Goal: Information Seeking & Learning: Compare options

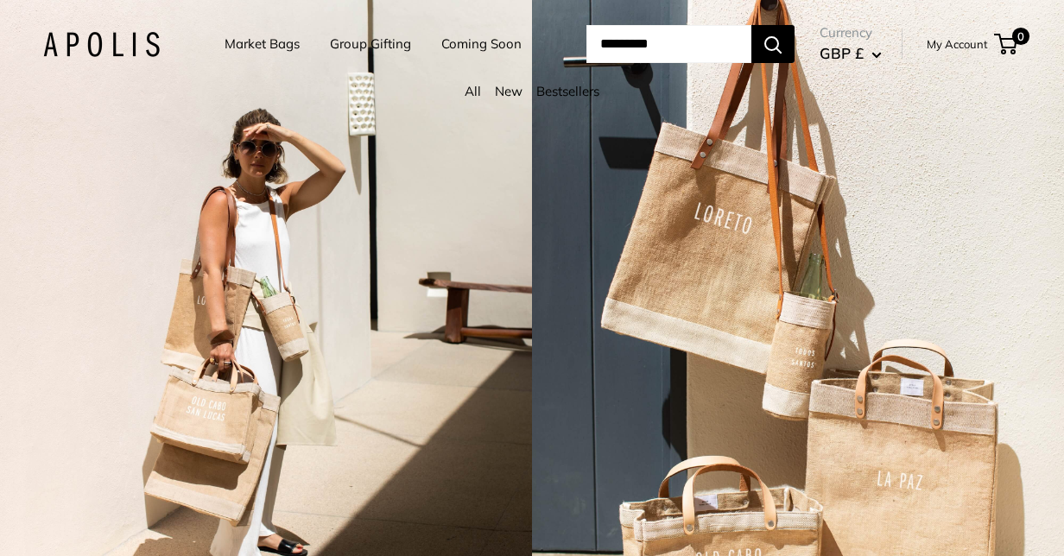
click at [244, 45] on link "Market Bags" at bounding box center [262, 44] width 75 height 24
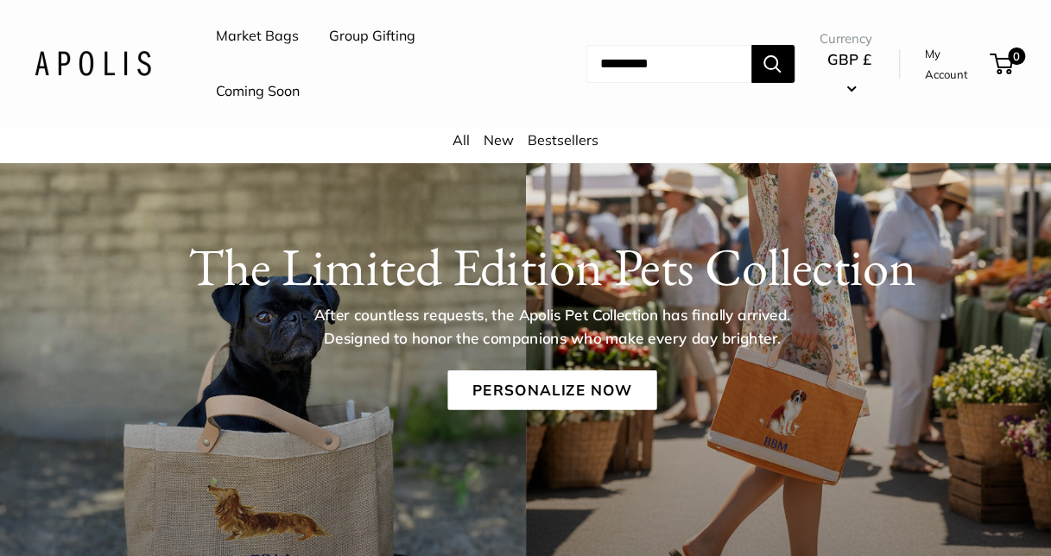
scroll to position [26, 0]
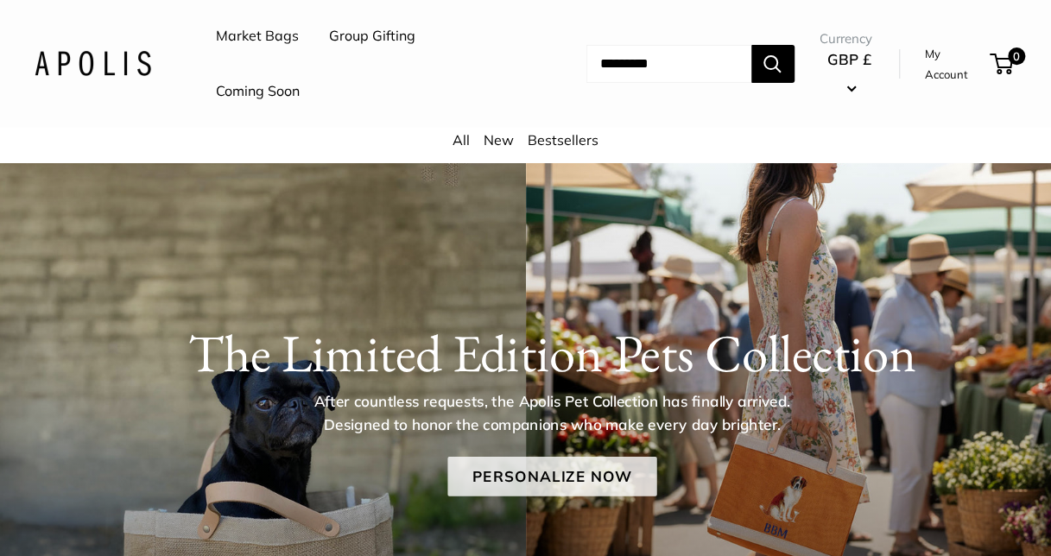
click at [578, 472] on link "Personalize Now" at bounding box center [551, 476] width 209 height 40
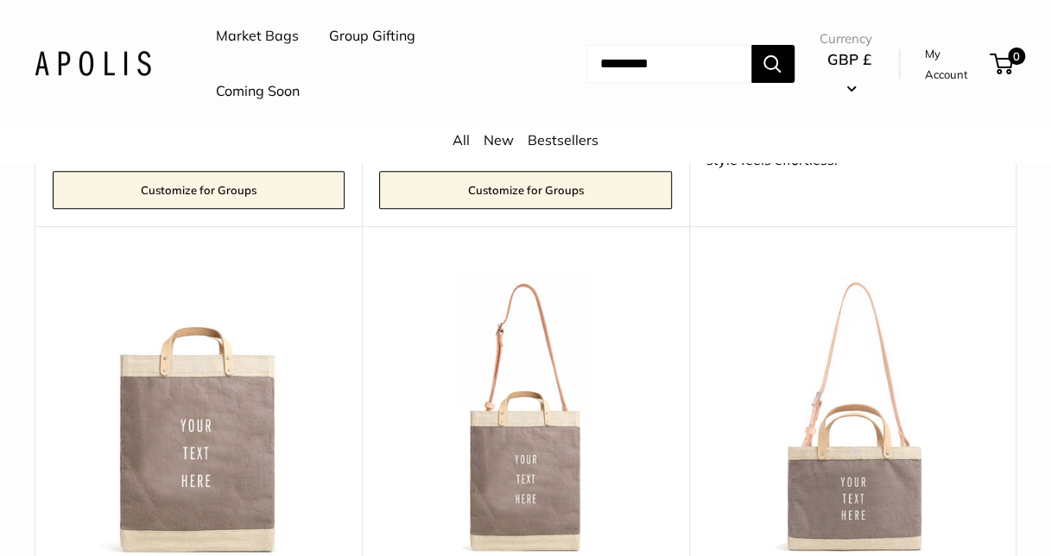
scroll to position [6824, 0]
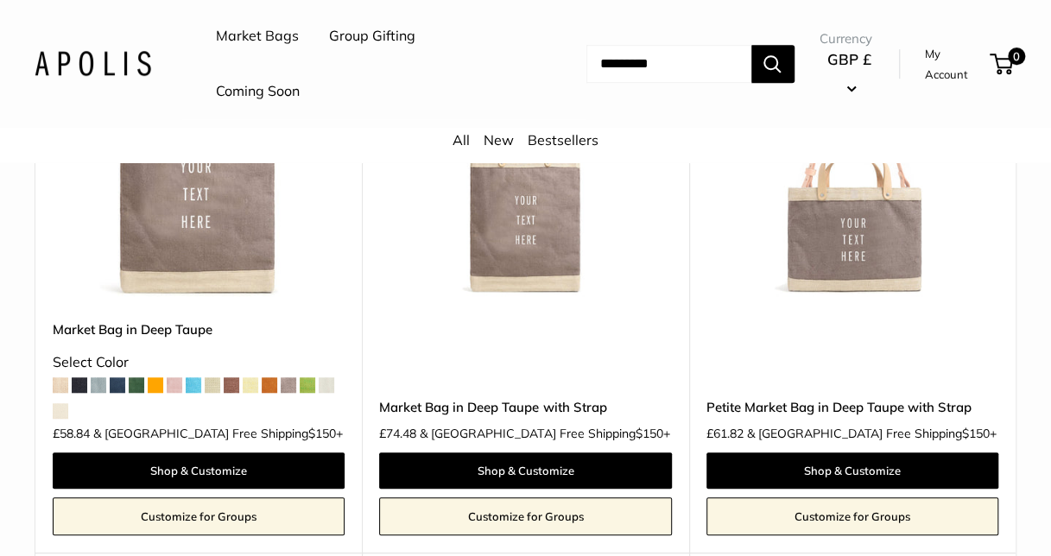
click at [0, 0] on img at bounding box center [0, 0] width 0 height 0
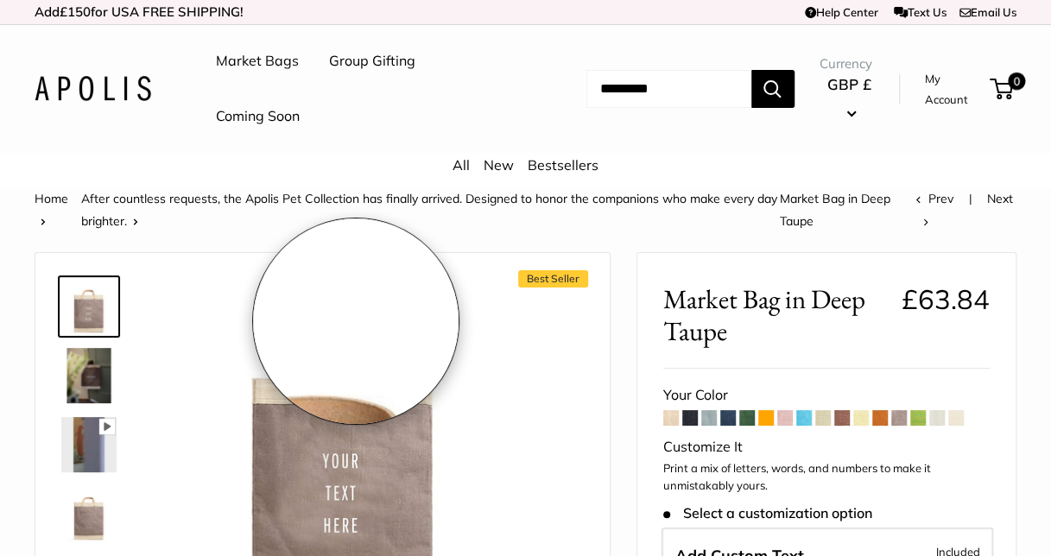
scroll to position [173, 0]
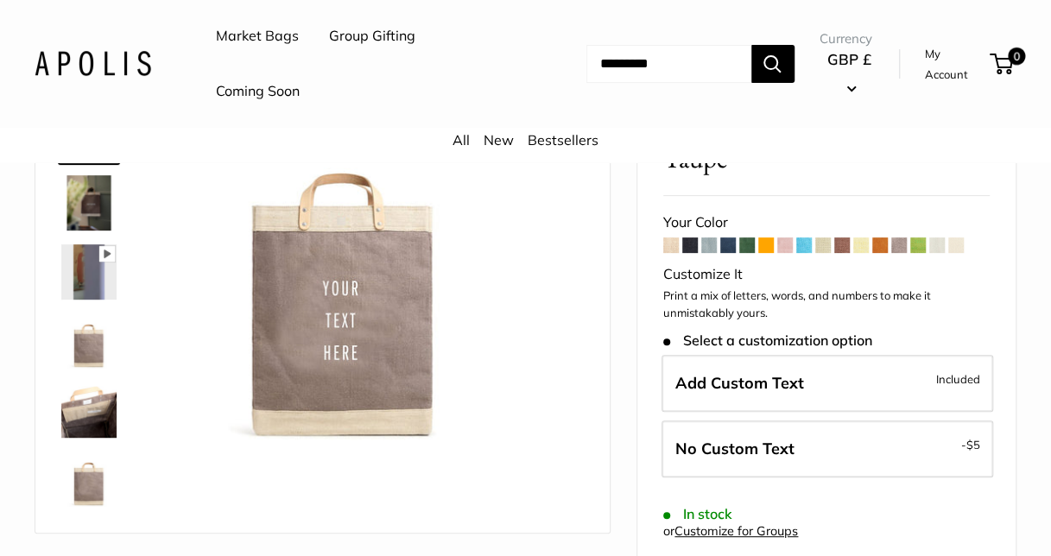
click at [729, 242] on span at bounding box center [728, 246] width 16 height 16
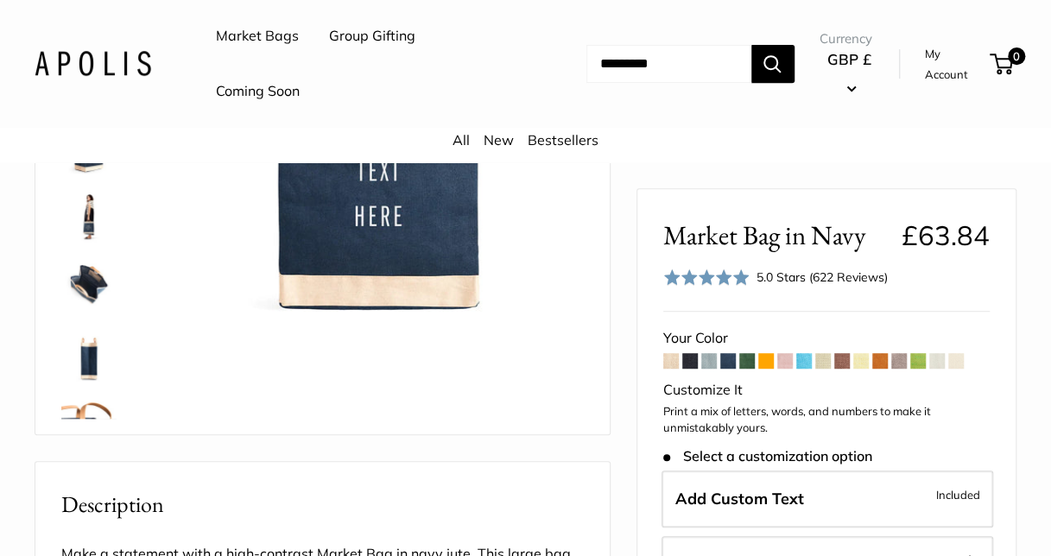
scroll to position [173, 0]
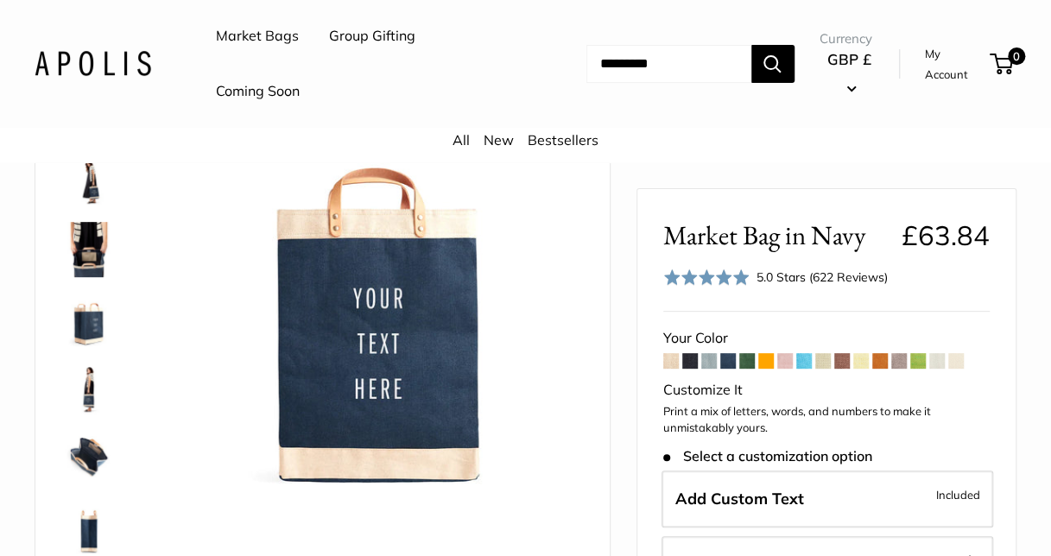
click at [238, 33] on link "Market Bags" at bounding box center [257, 36] width 83 height 26
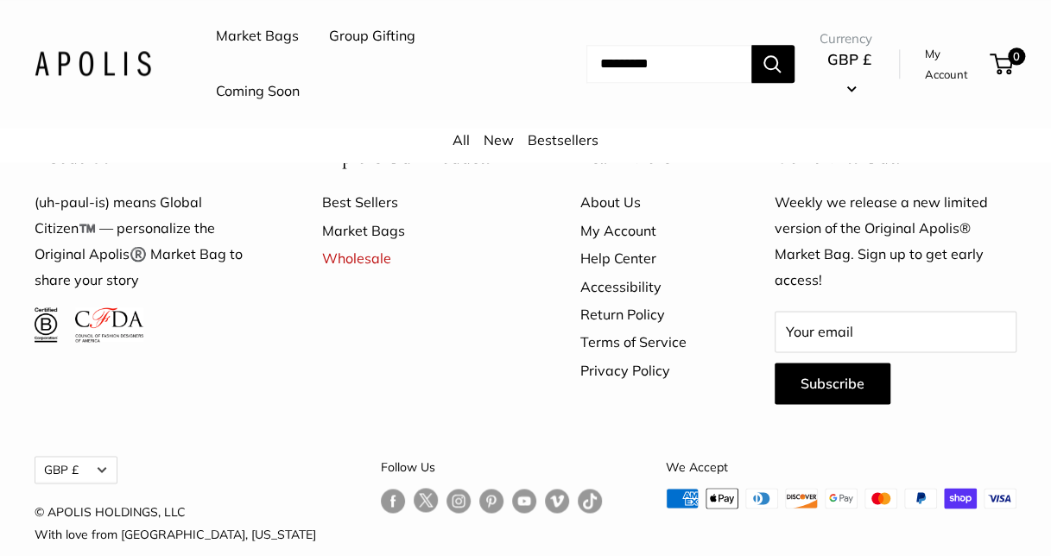
scroll to position [3827, 0]
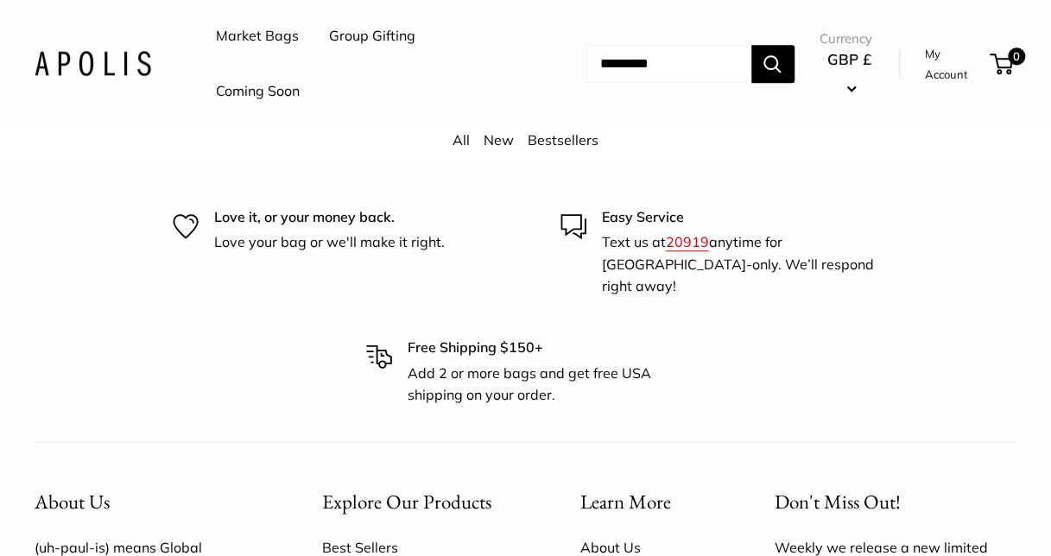
click at [460, 136] on link "All" at bounding box center [461, 139] width 17 height 17
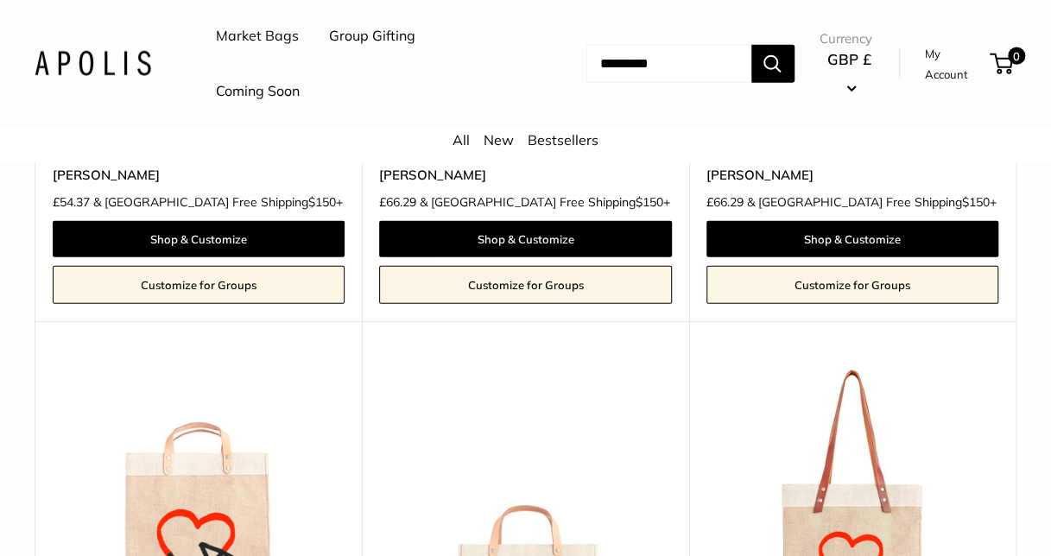
scroll to position [8811, 0]
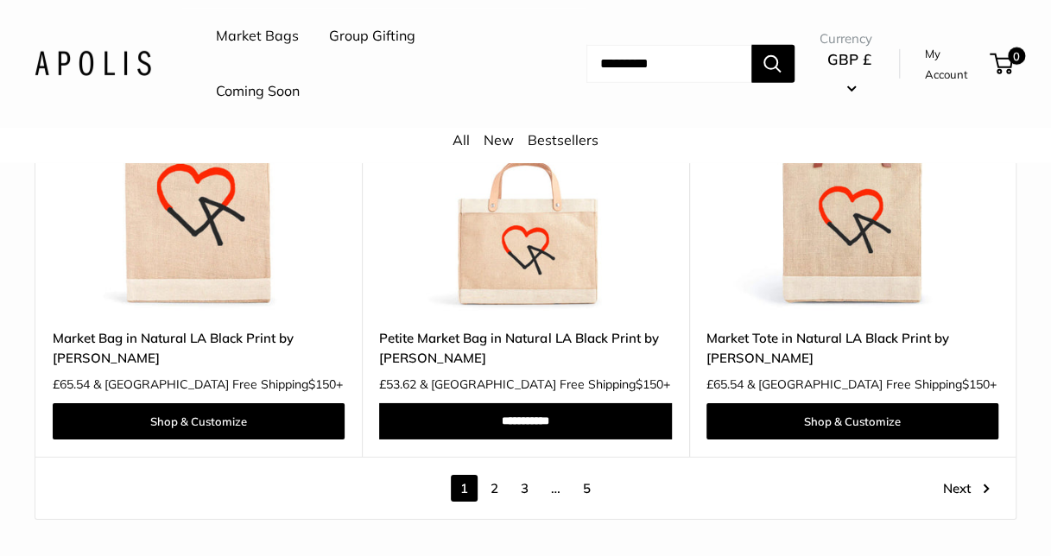
click at [499, 479] on link "2" at bounding box center [494, 488] width 27 height 27
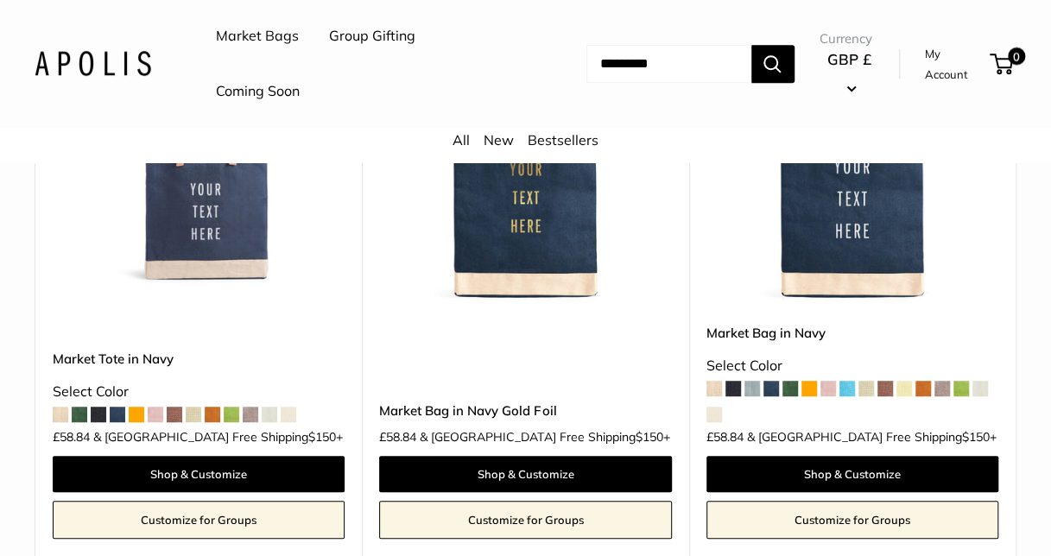
scroll to position [304, 0]
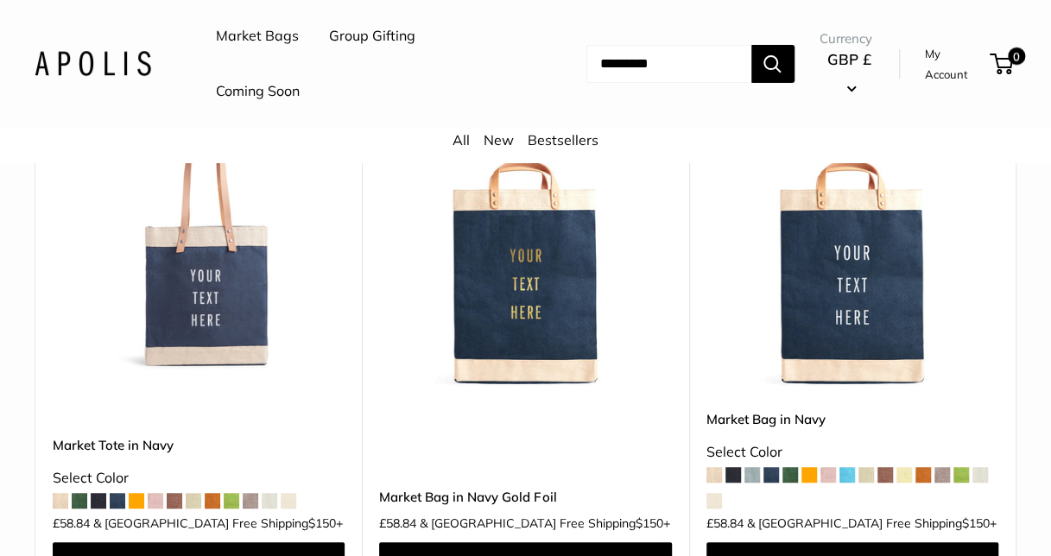
click at [0, 0] on img at bounding box center [0, 0] width 0 height 0
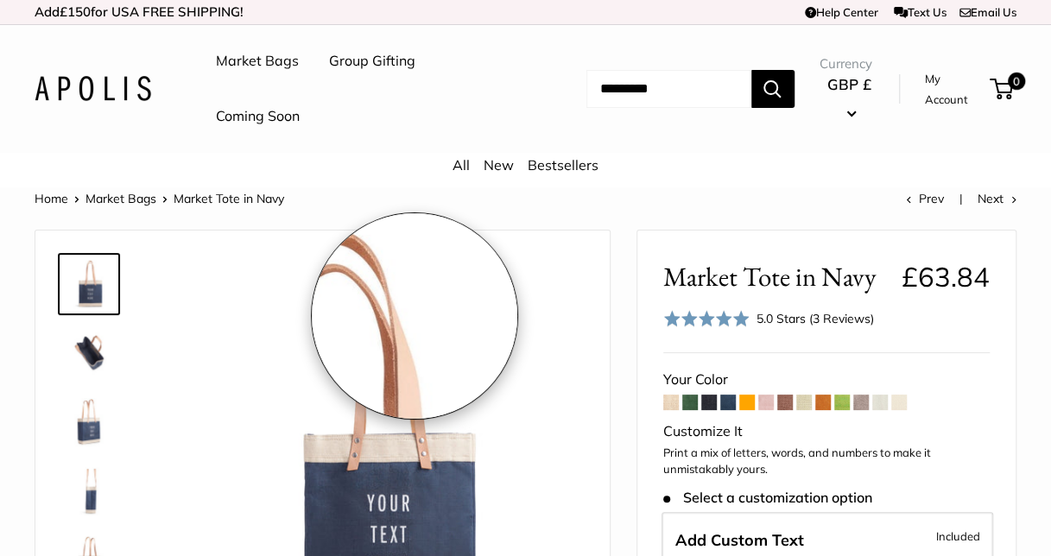
scroll to position [86, 0]
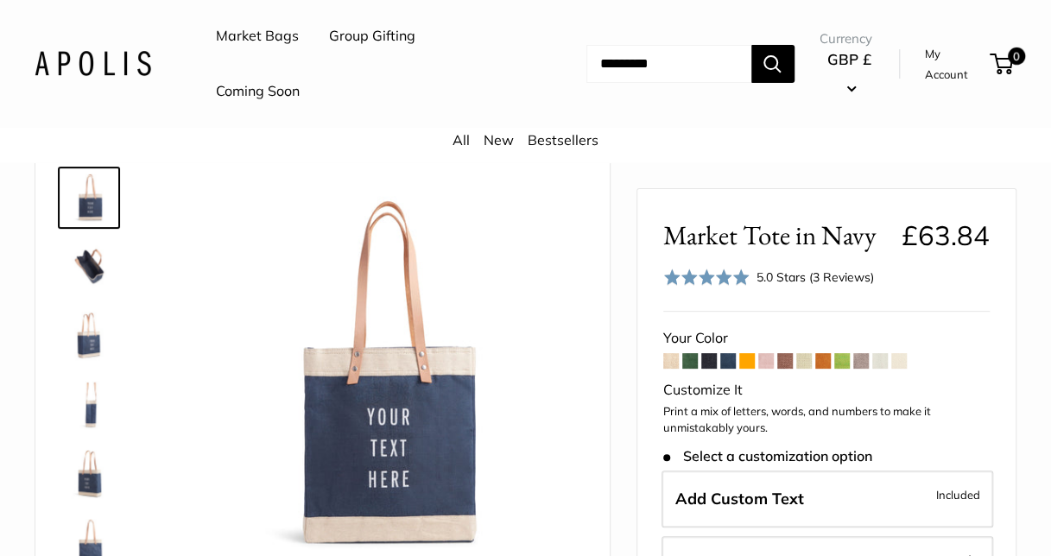
click at [677, 363] on span at bounding box center [671, 361] width 16 height 16
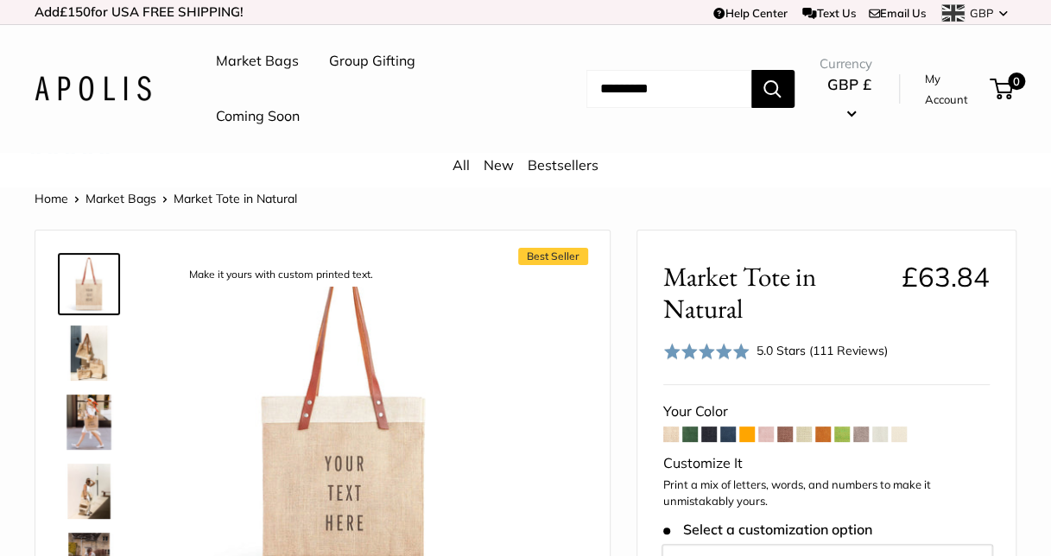
click at [784, 434] on span at bounding box center [785, 435] width 16 height 16
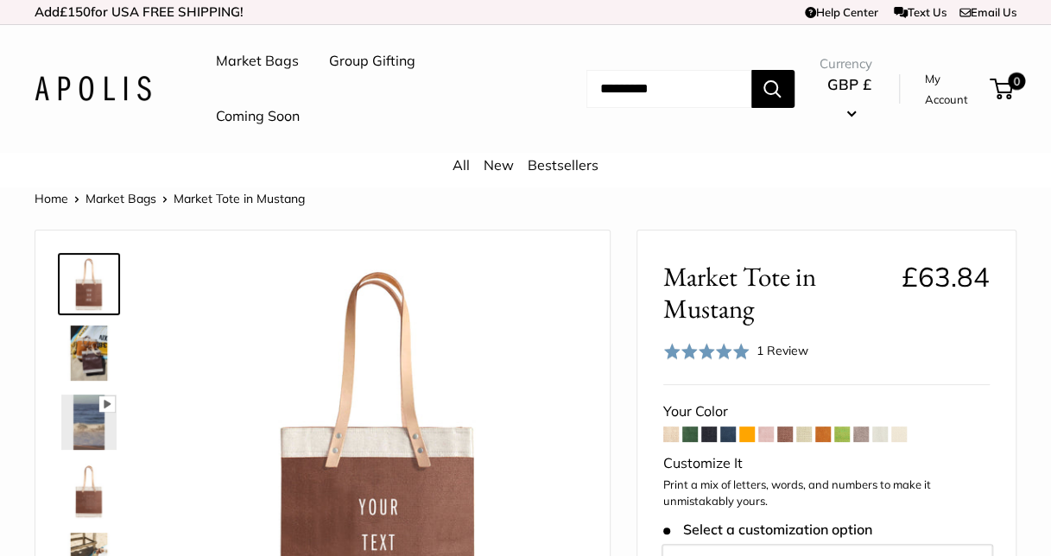
click at [807, 434] on span at bounding box center [804, 435] width 16 height 16
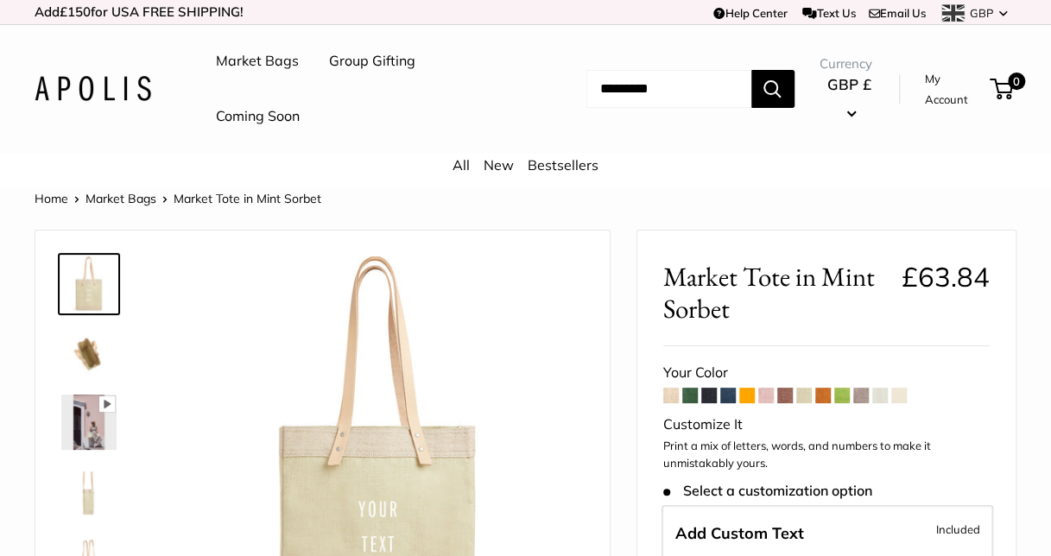
click at [864, 390] on span at bounding box center [861, 396] width 16 height 16
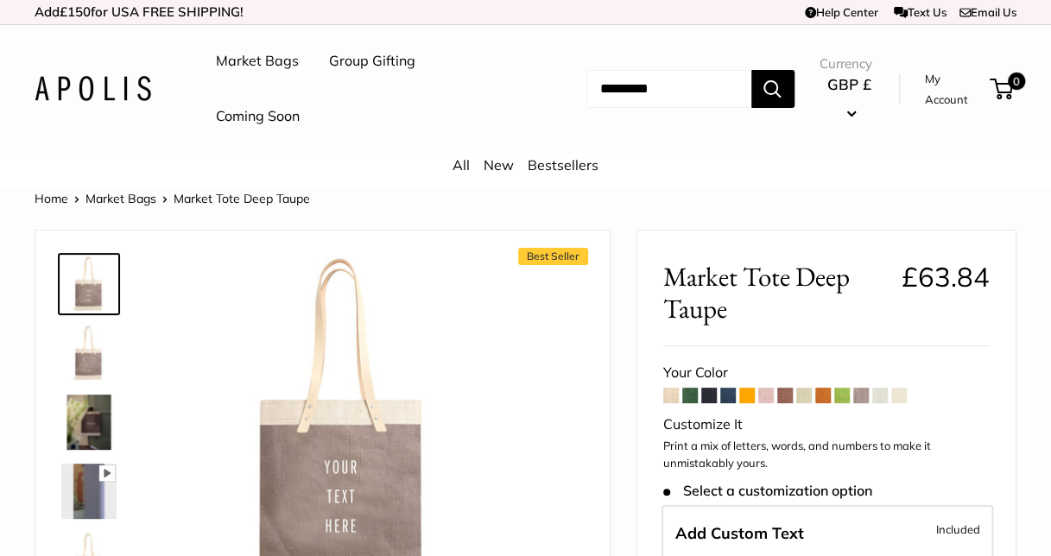
click at [885, 396] on span at bounding box center [880, 396] width 16 height 16
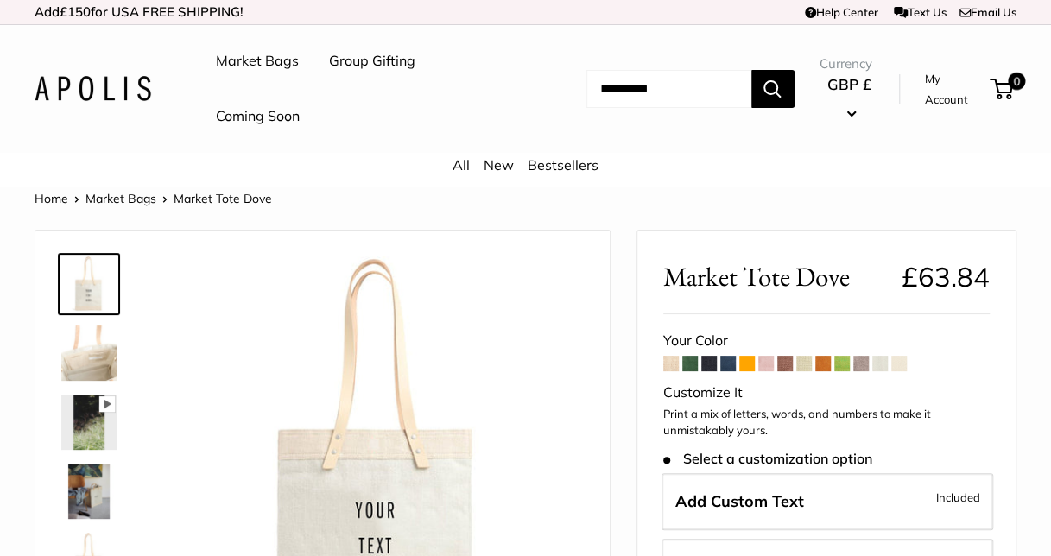
scroll to position [173, 0]
